Goal: Task Accomplishment & Management: Manage account settings

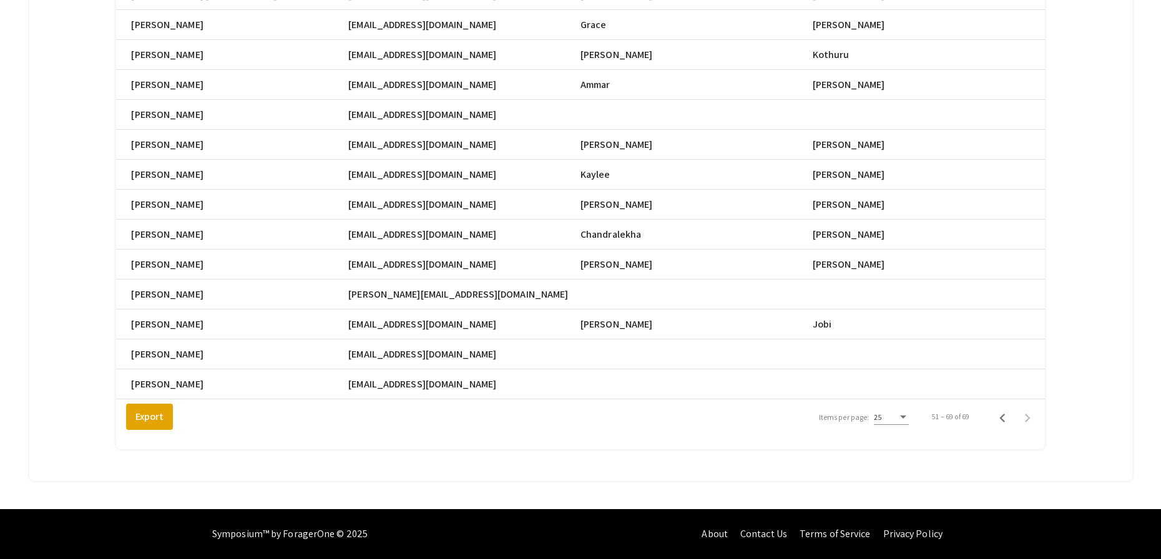
scroll to position [0, 564]
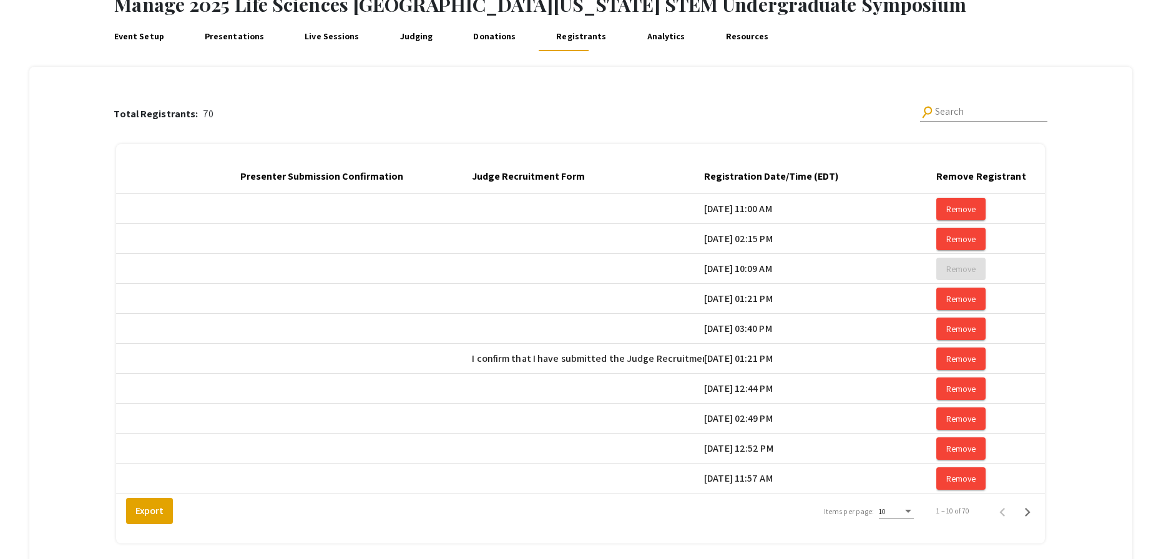
scroll to position [0, 1966]
click at [848, 172] on div "Registration Date/Time (EDT)" at bounding box center [775, 176] width 145 height 15
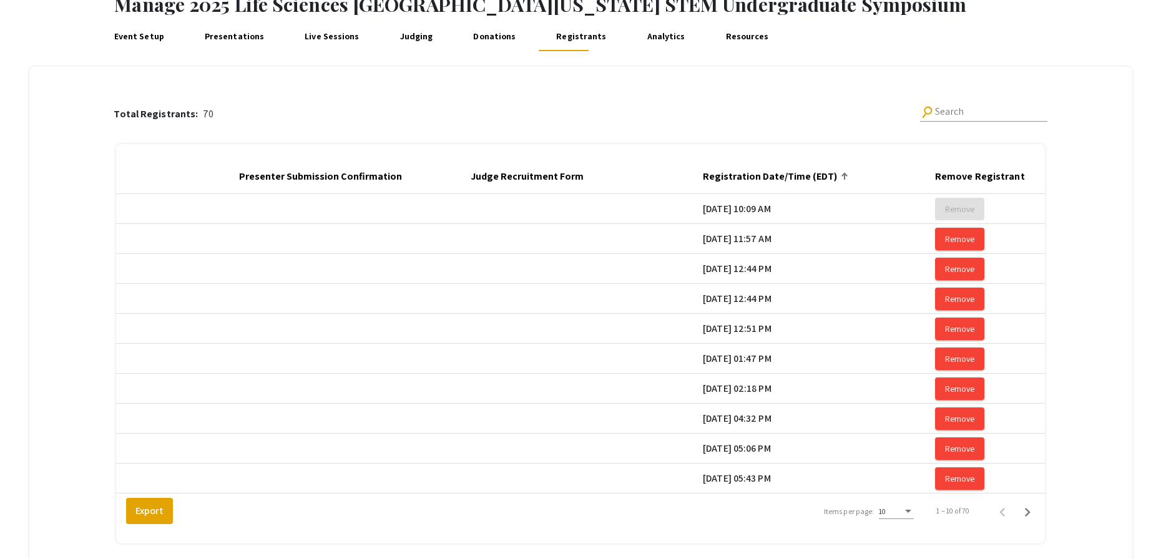
scroll to position [180, 0]
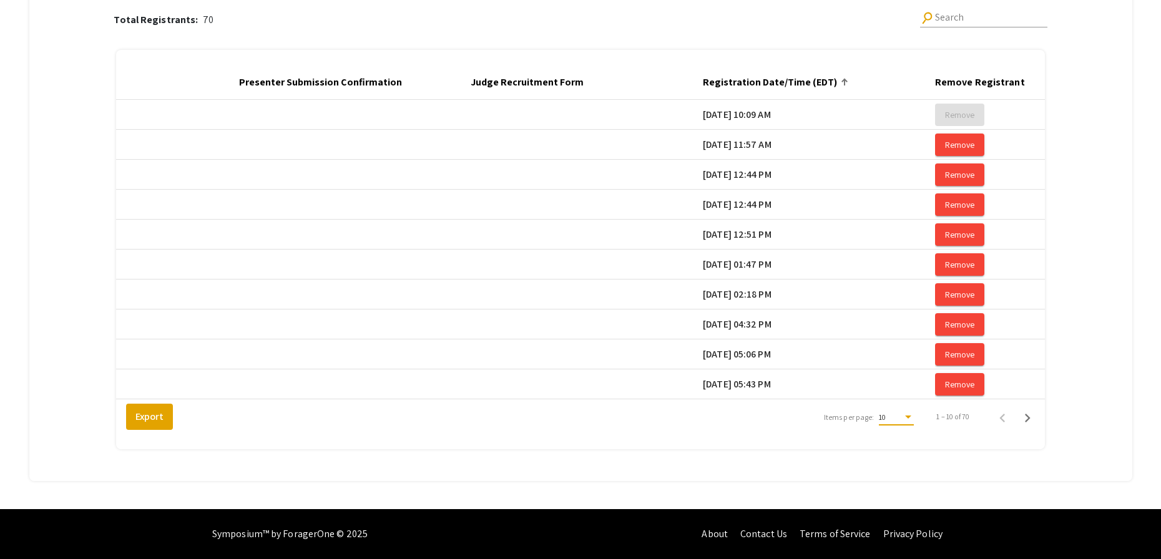
click at [912, 418] on div "Items per page:" at bounding box center [908, 417] width 11 height 9
click at [907, 441] on span "25" at bounding box center [903, 440] width 35 height 22
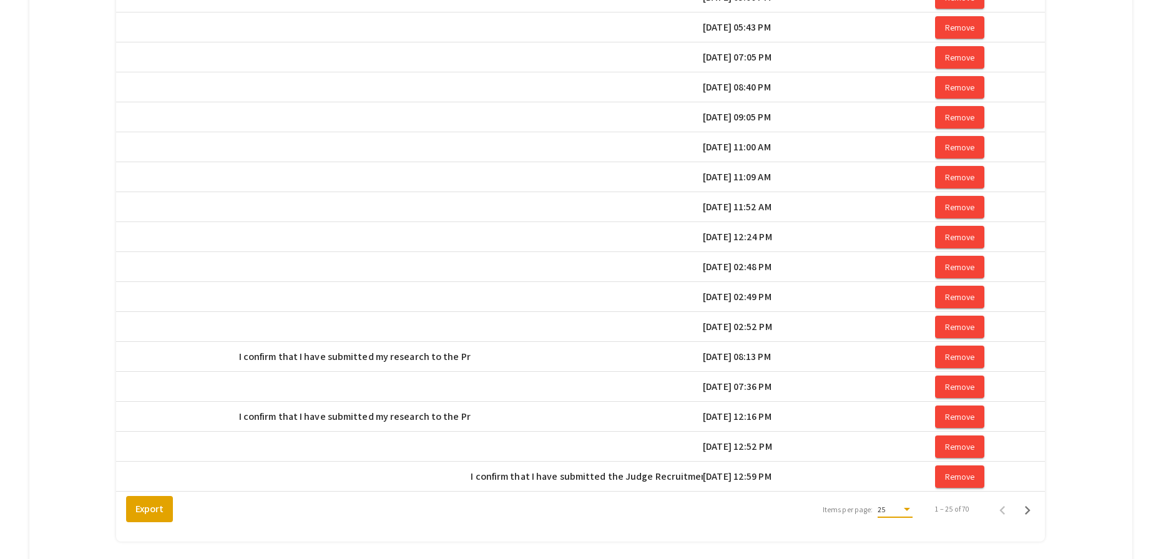
scroll to position [526, 0]
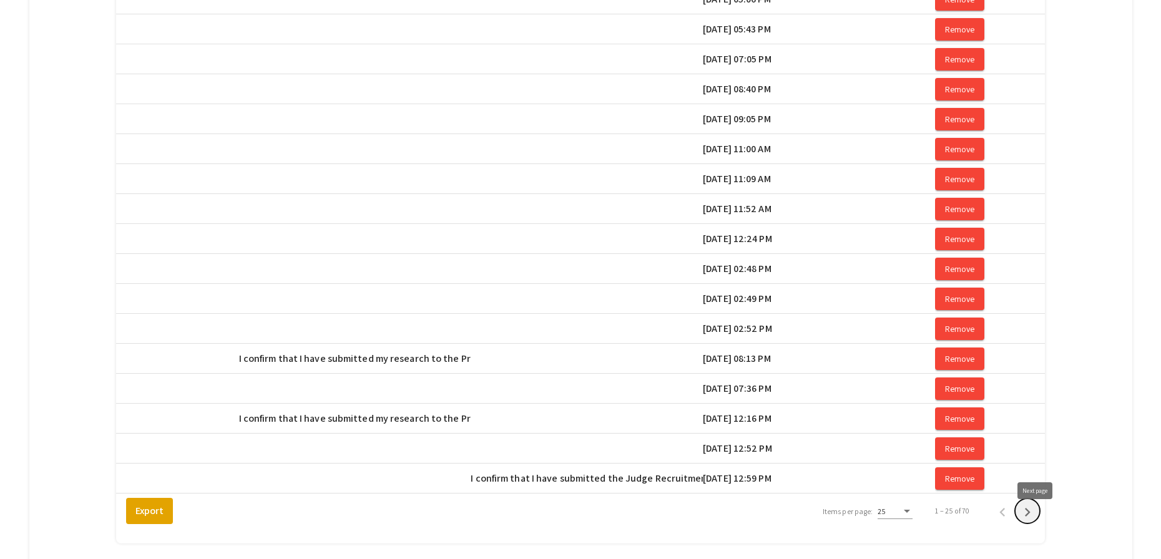
click at [1032, 521] on icon "Next page" at bounding box center [1027, 512] width 17 height 17
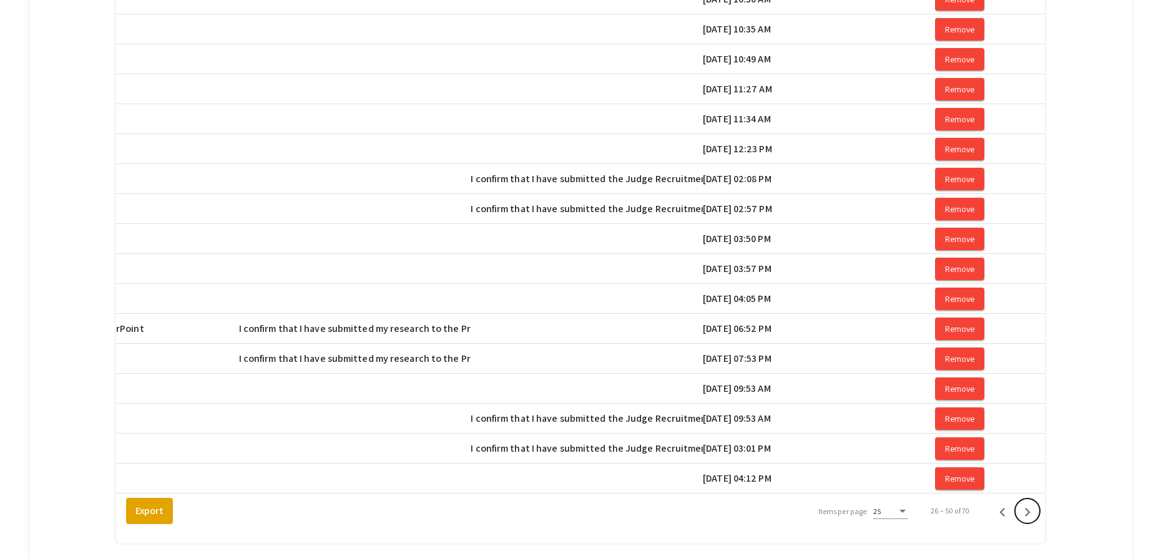
click at [1032, 521] on icon "Next page" at bounding box center [1027, 512] width 17 height 17
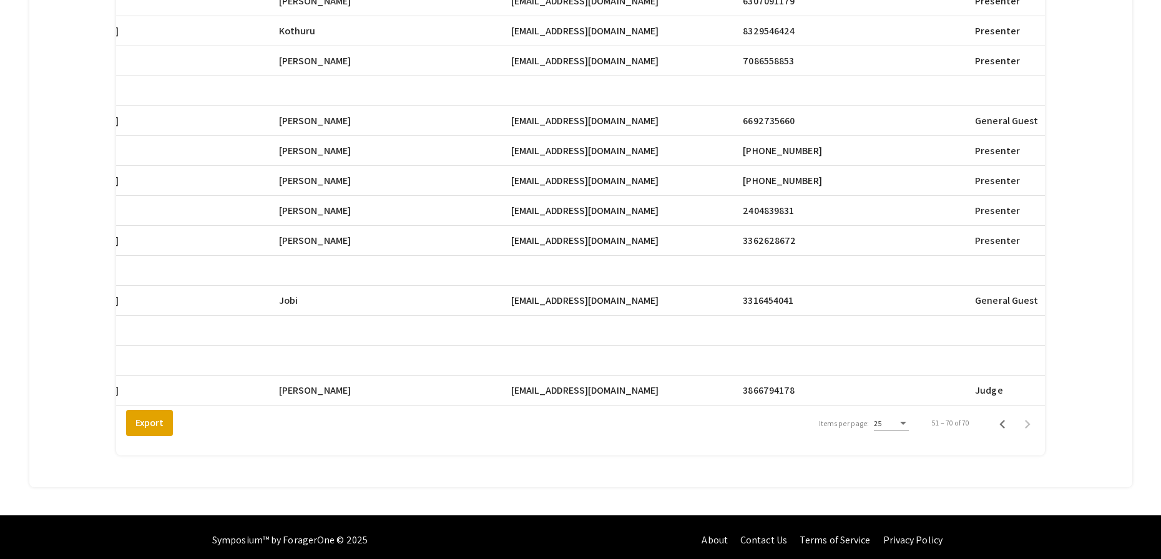
scroll to position [0, 527]
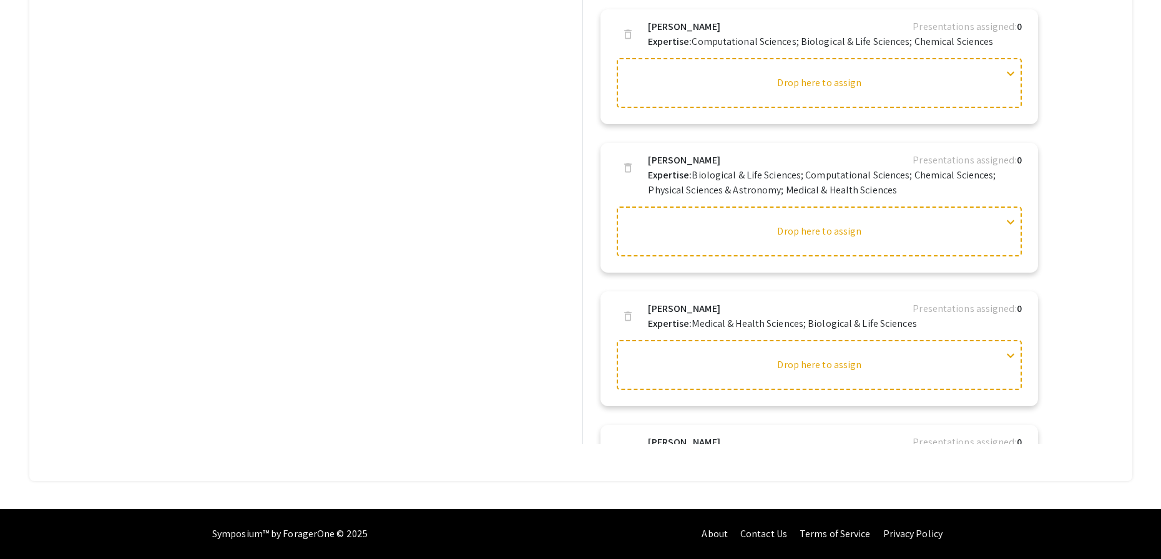
scroll to position [1553, 0]
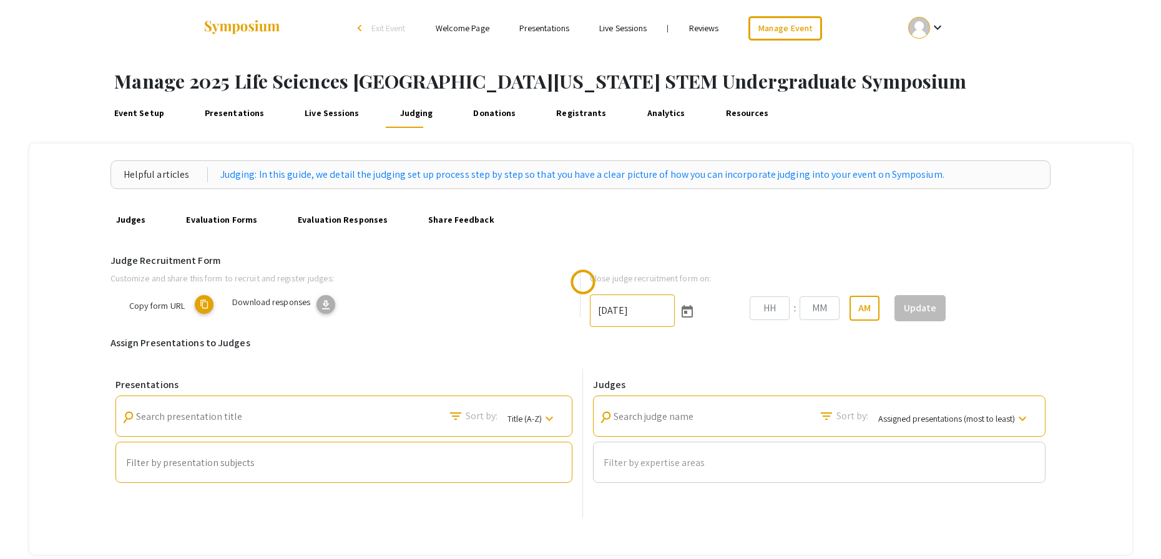
type input "10/25/2025"
type input "06"
type input "00"
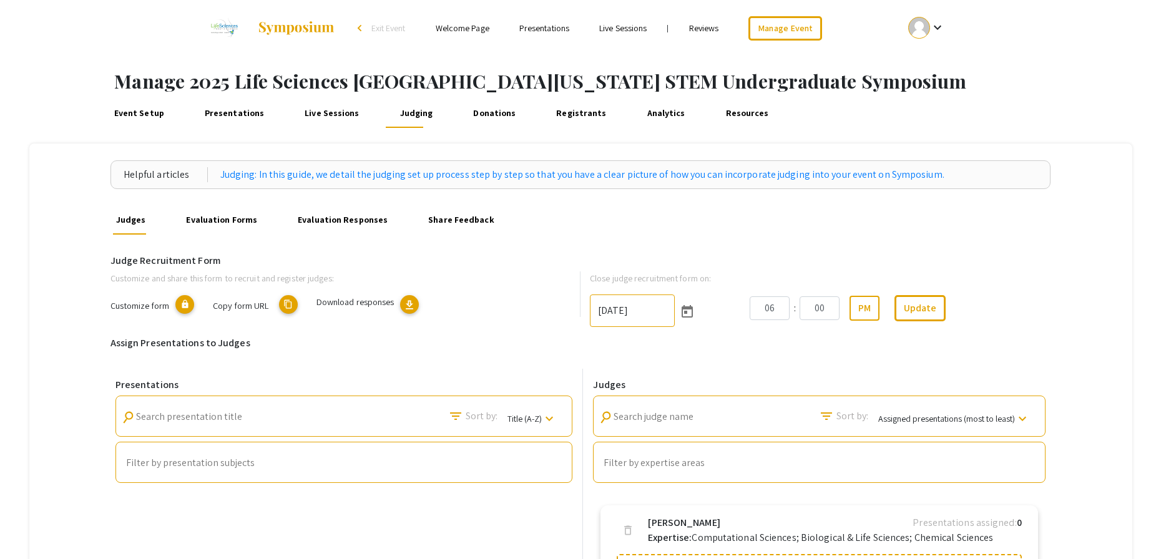
click at [1079, 473] on div "Helpful articles Judging: In this guide, we detail the judging set up process s…" at bounding box center [580, 561] width 1103 height 834
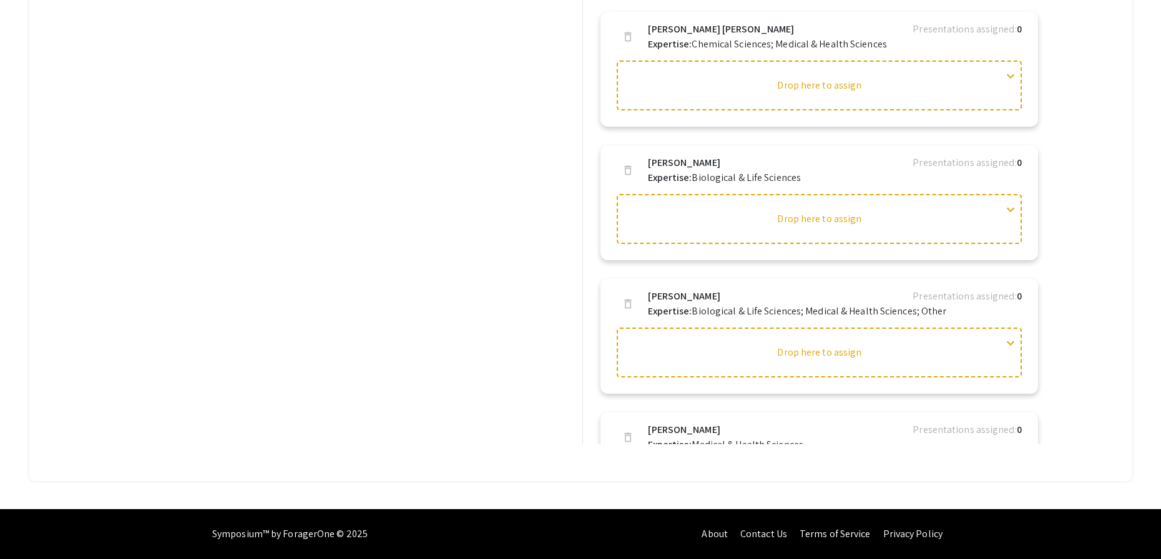
scroll to position [1711, 0]
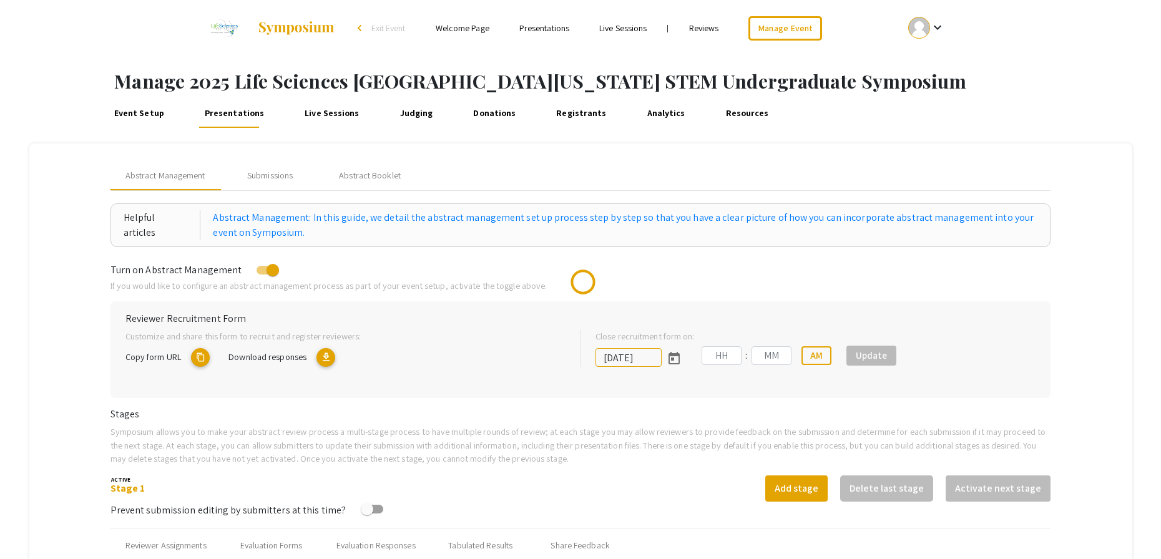
type input "[DATE]"
type input "05"
type input "00"
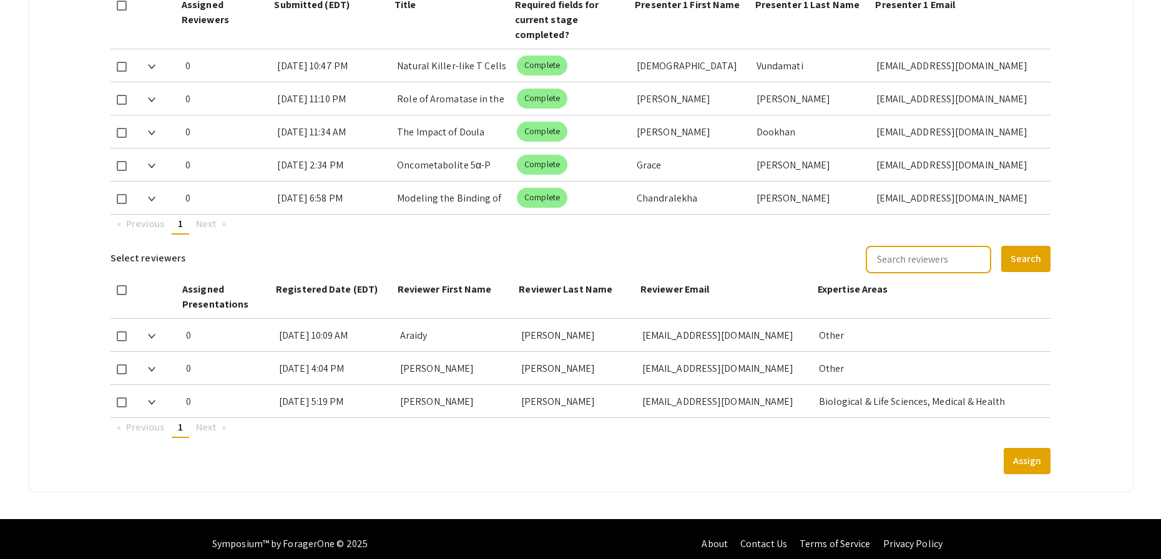
scroll to position [622, 0]
